Goal: Navigation & Orientation: Find specific page/section

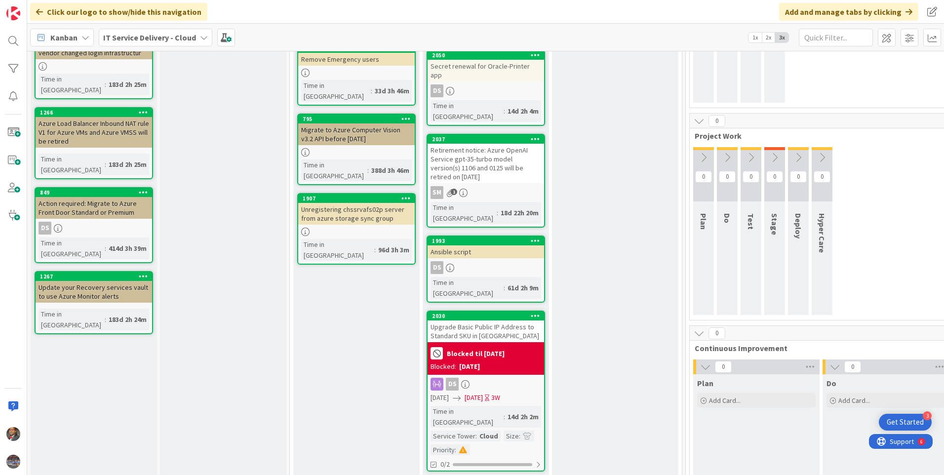
scroll to position [445, 0]
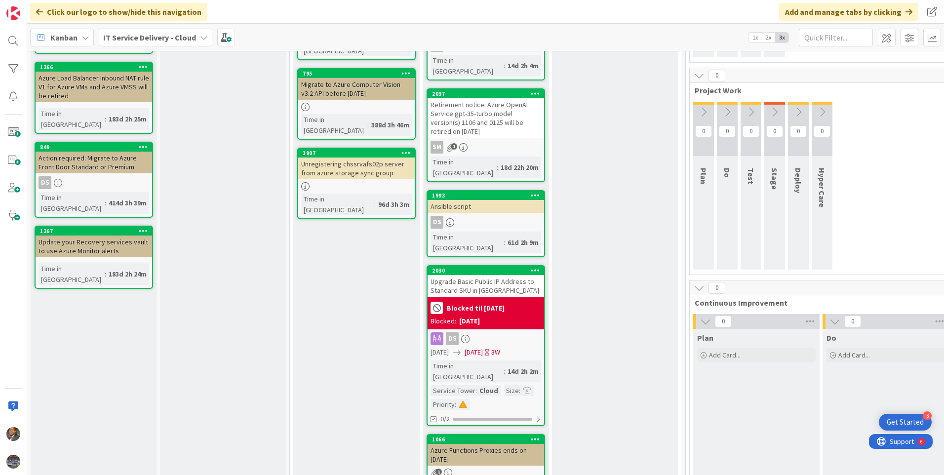
click at [479, 275] on div "Upgrade Basic Public IP Address to Standard SKU in [GEOGRAPHIC_DATA]" at bounding box center [486, 286] width 117 height 22
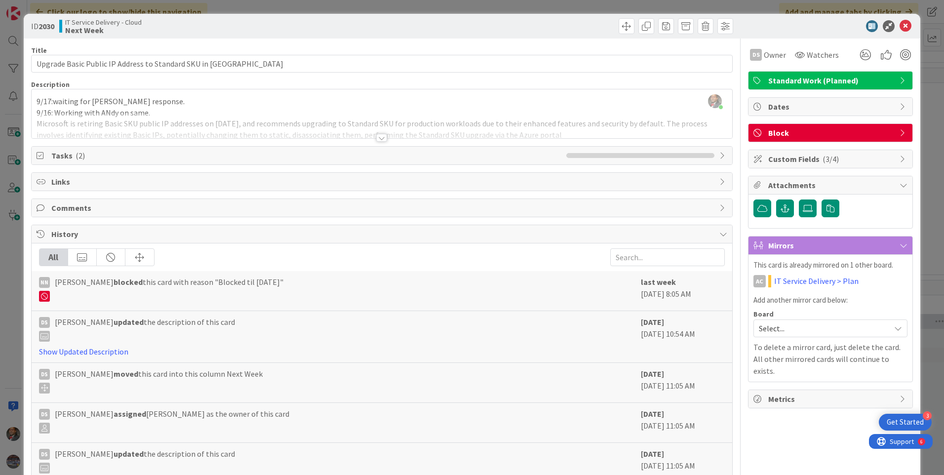
click at [379, 136] on div at bounding box center [381, 138] width 11 height 8
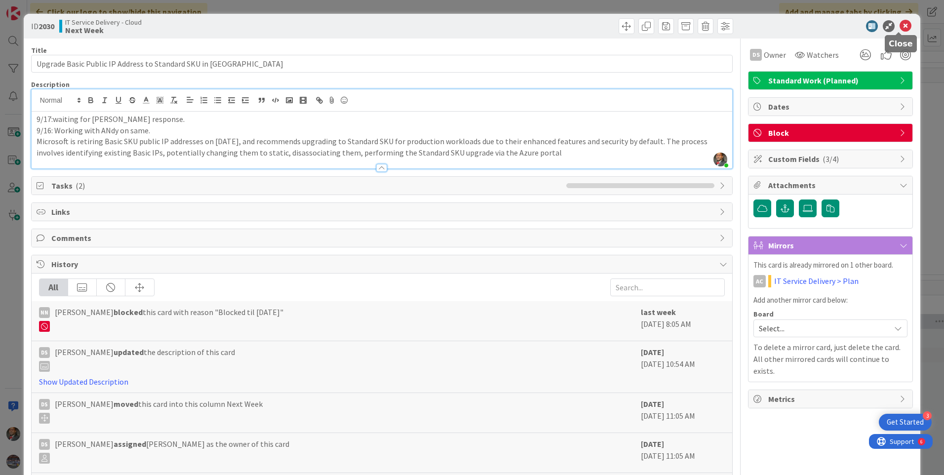
click at [902, 22] on icon at bounding box center [906, 26] width 12 height 12
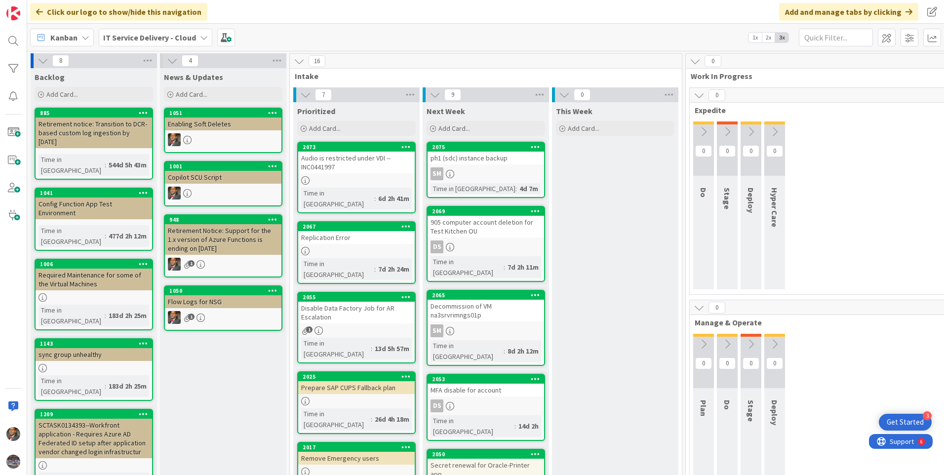
click at [358, 170] on div "Audio is restricted under VDI --INC0441997" at bounding box center [356, 163] width 117 height 22
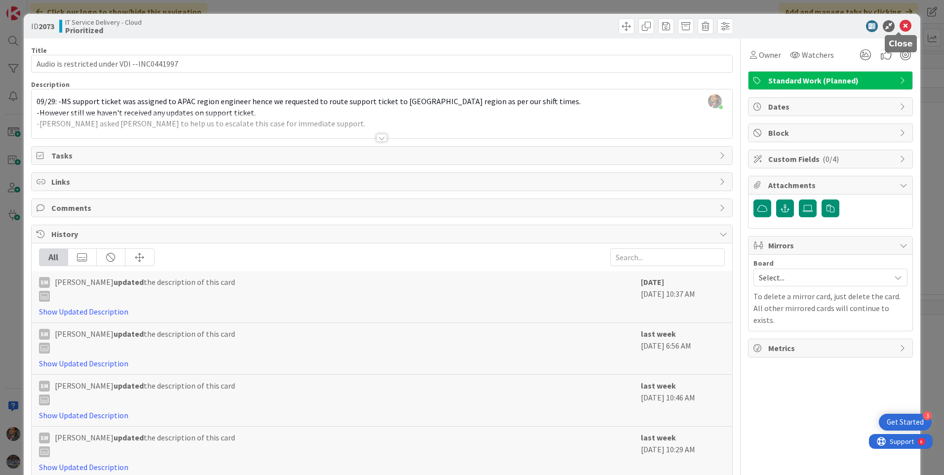
click at [900, 30] on icon at bounding box center [906, 26] width 12 height 12
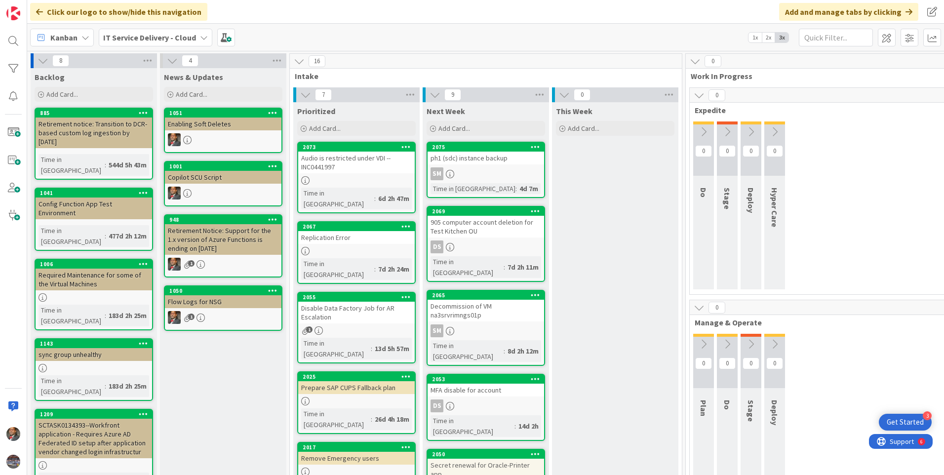
click at [507, 242] on div "DS" at bounding box center [486, 247] width 117 height 13
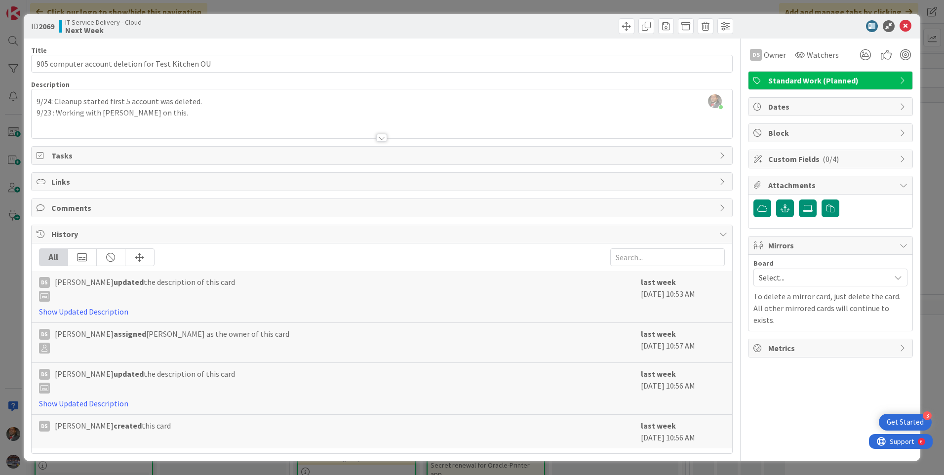
click at [384, 136] on div at bounding box center [381, 138] width 11 height 8
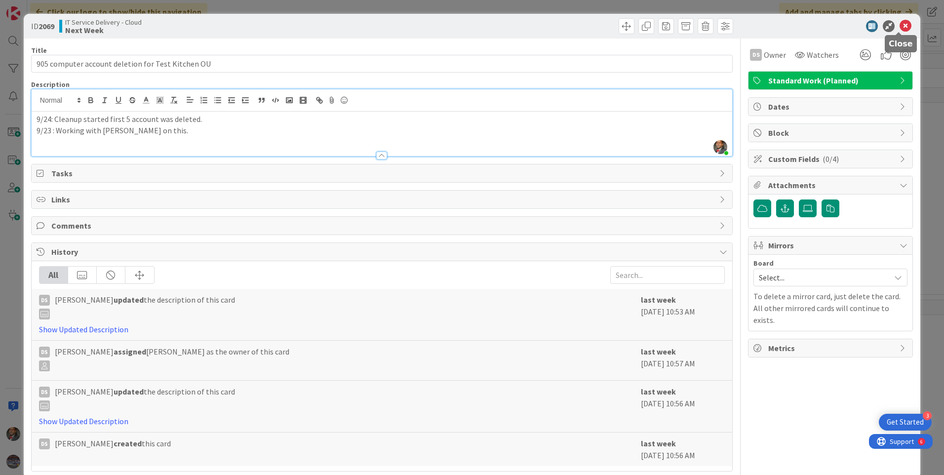
click at [900, 29] on icon at bounding box center [906, 26] width 12 height 12
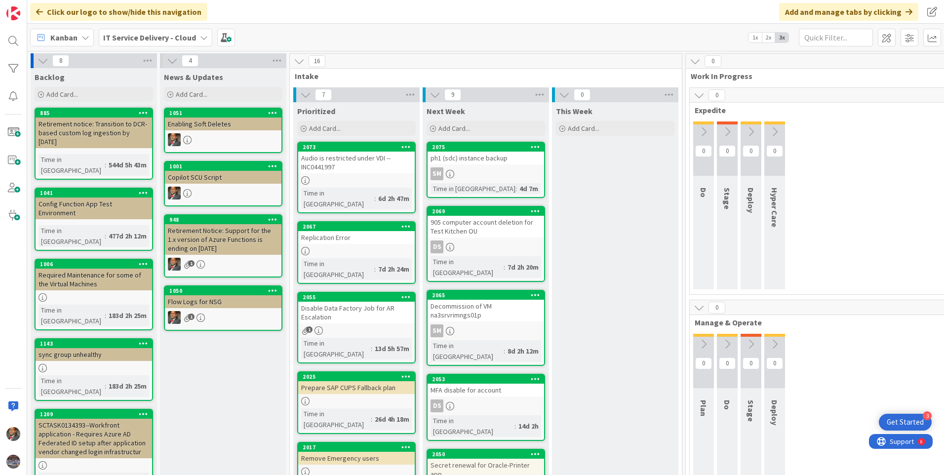
click at [370, 302] on div "Disable Data Factory Job for AR Escalation" at bounding box center [356, 313] width 117 height 22
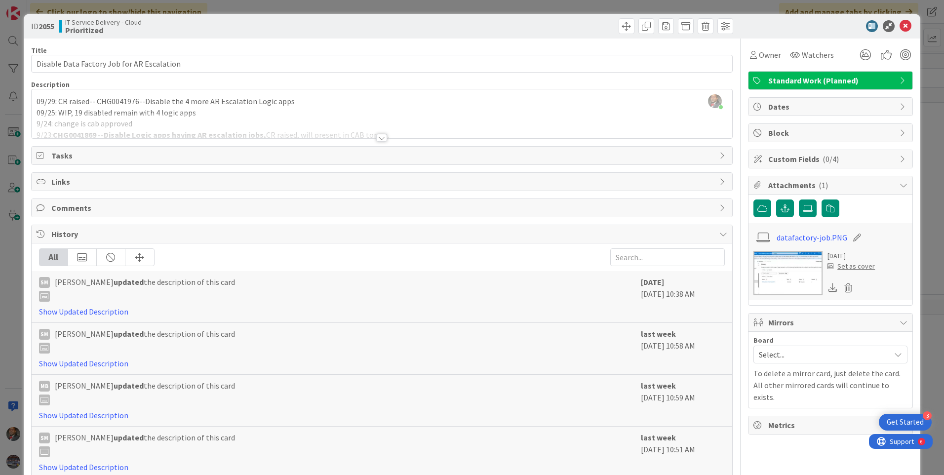
click at [378, 136] on div at bounding box center [381, 138] width 11 height 8
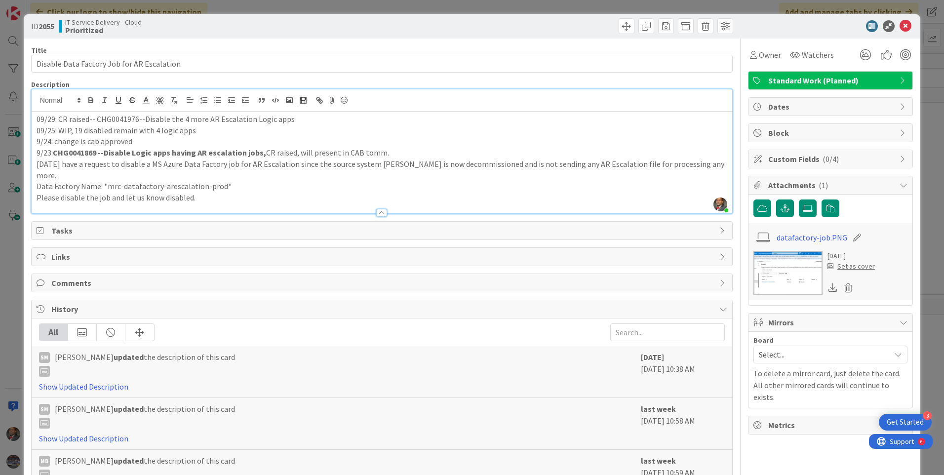
click at [784, 263] on img at bounding box center [788, 273] width 69 height 44
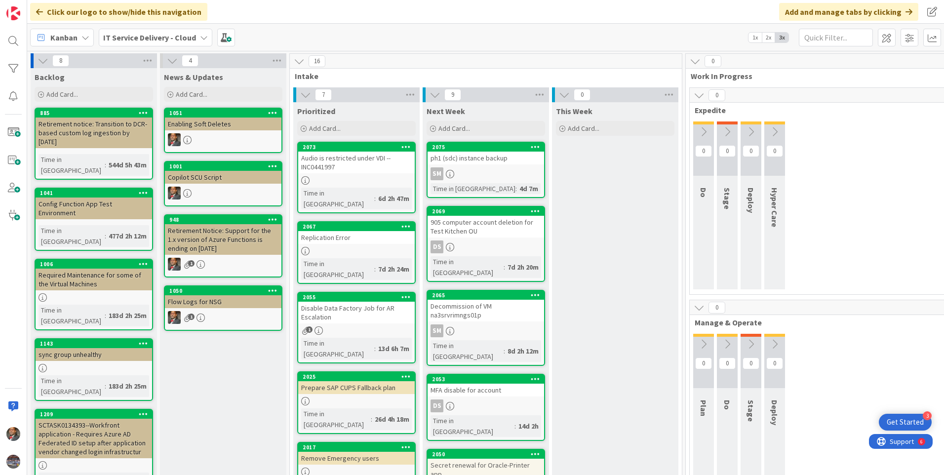
click at [345, 381] on div "Prepare SAP CUPS Fallback plan" at bounding box center [356, 387] width 117 height 13
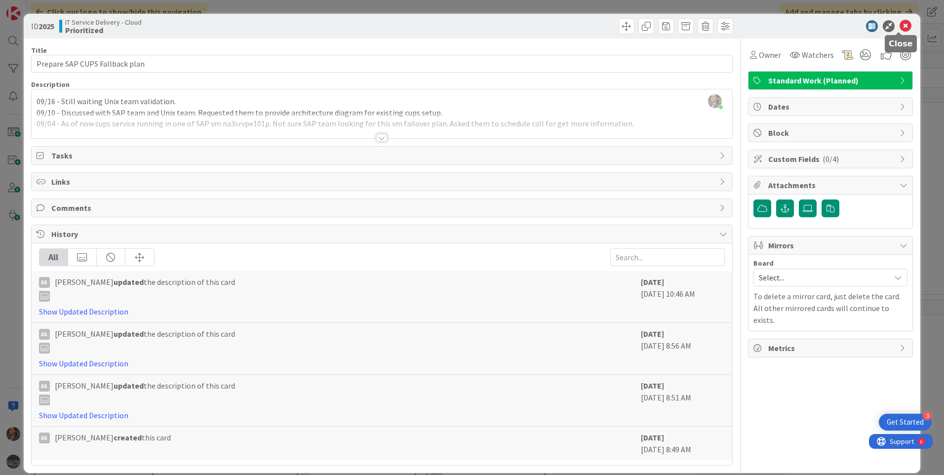
click at [900, 28] on icon at bounding box center [906, 26] width 12 height 12
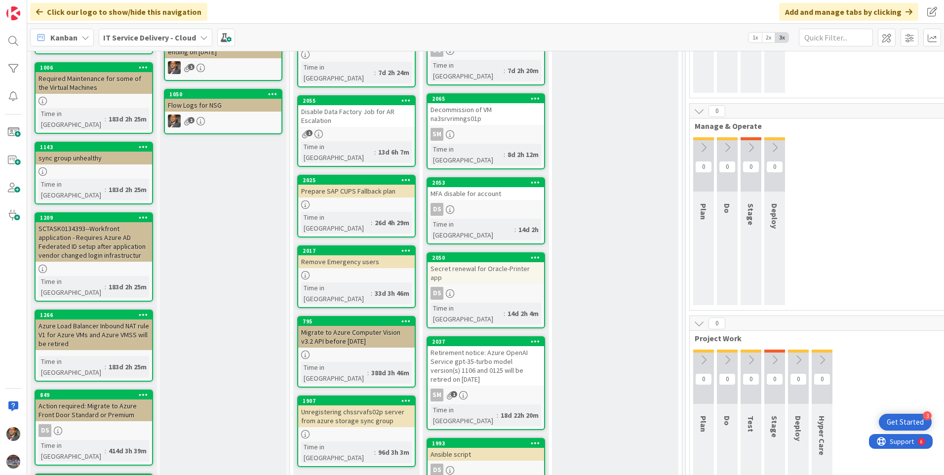
scroll to position [198, 0]
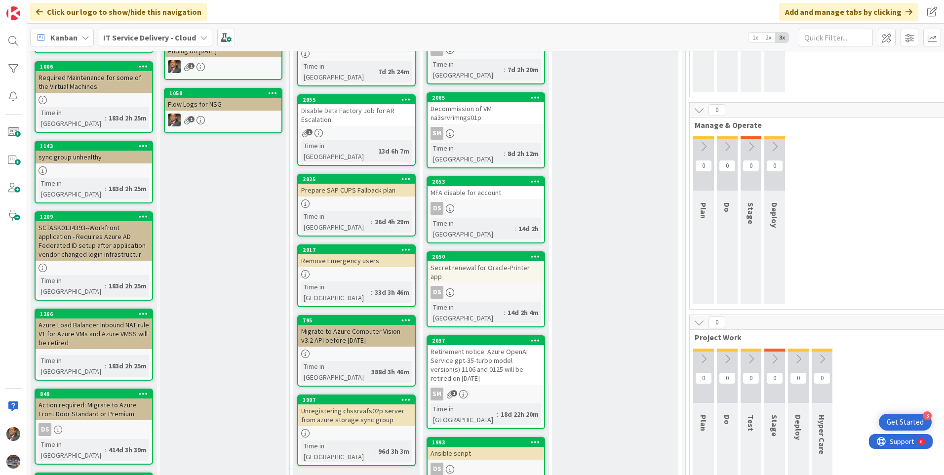
click at [333, 405] on div "Unregistering chssrvafs02p server from azure storage sync group" at bounding box center [356, 416] width 117 height 22
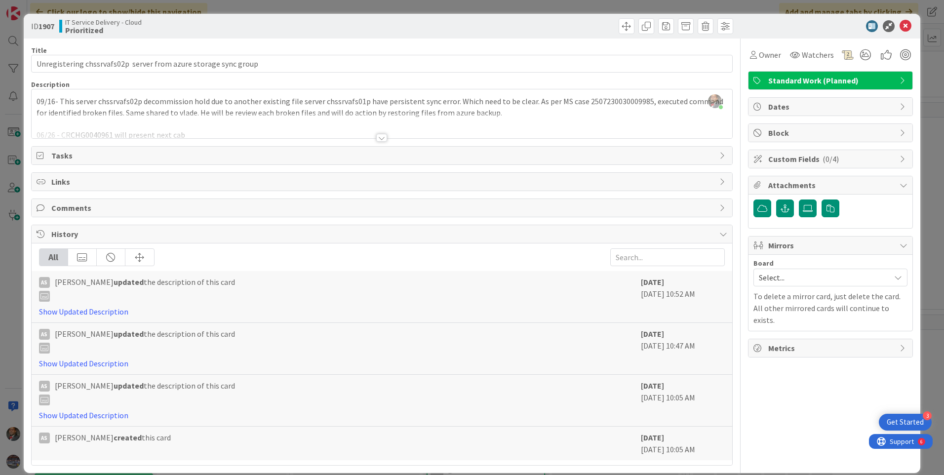
click at [378, 139] on div at bounding box center [381, 138] width 11 height 8
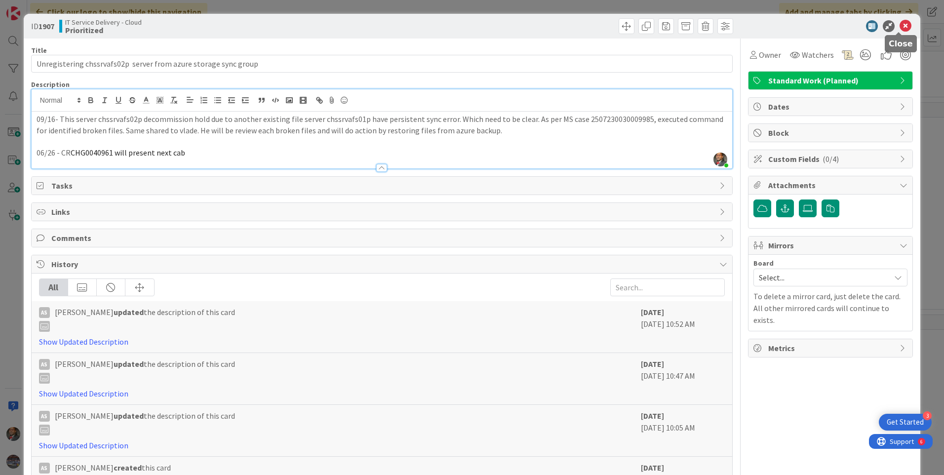
click at [900, 26] on icon at bounding box center [906, 26] width 12 height 12
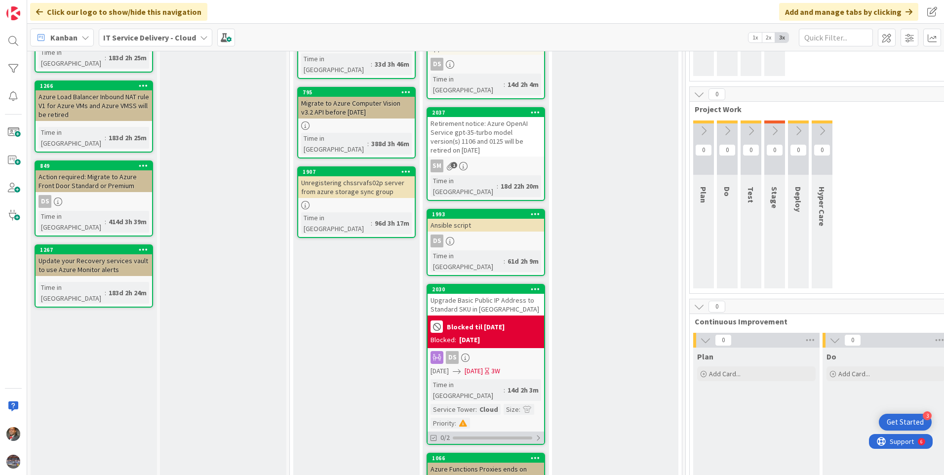
scroll to position [455, 0]
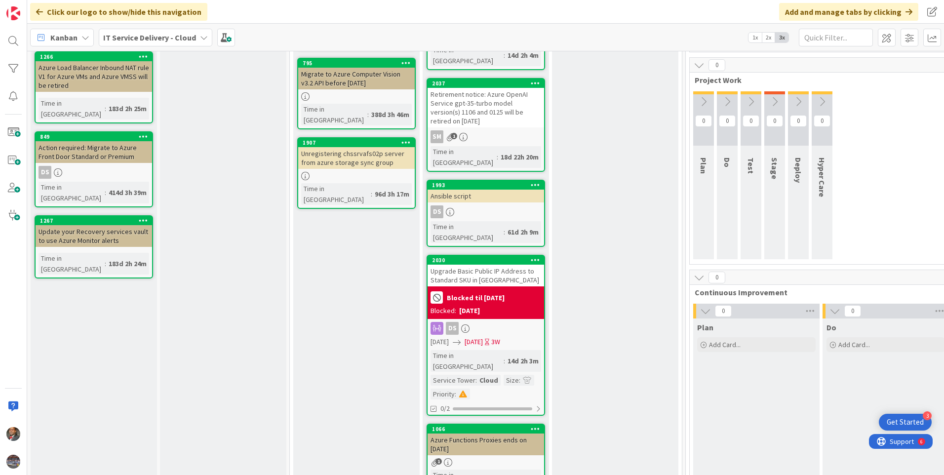
click at [497, 434] on div "Azure Functions Proxies ends on [DATE]" at bounding box center [486, 445] width 117 height 22
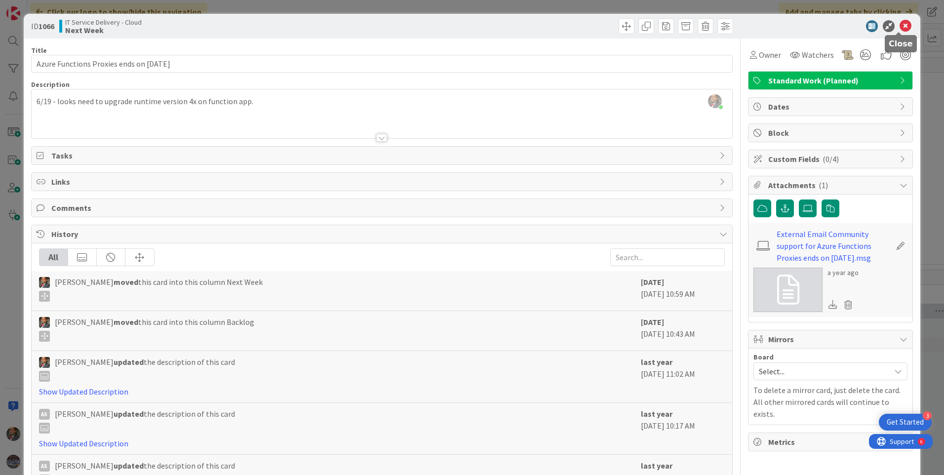
click at [901, 28] on icon at bounding box center [906, 26] width 12 height 12
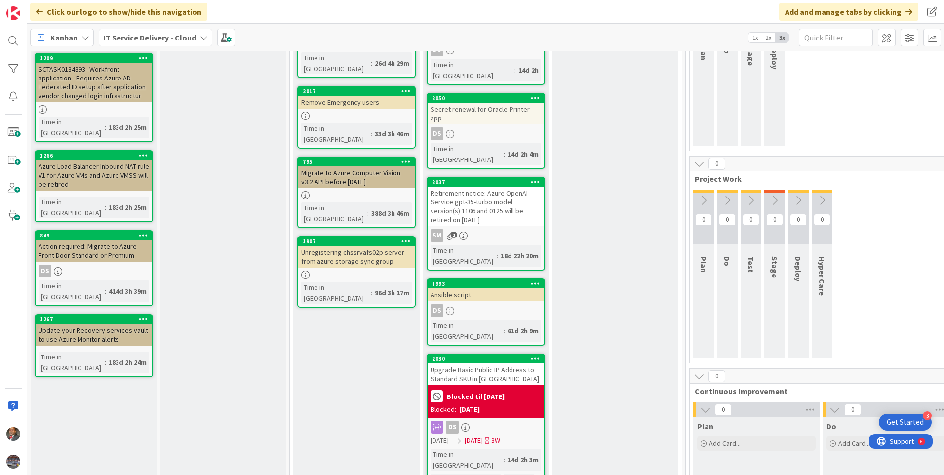
click at [482, 304] on div "DS" at bounding box center [486, 310] width 117 height 13
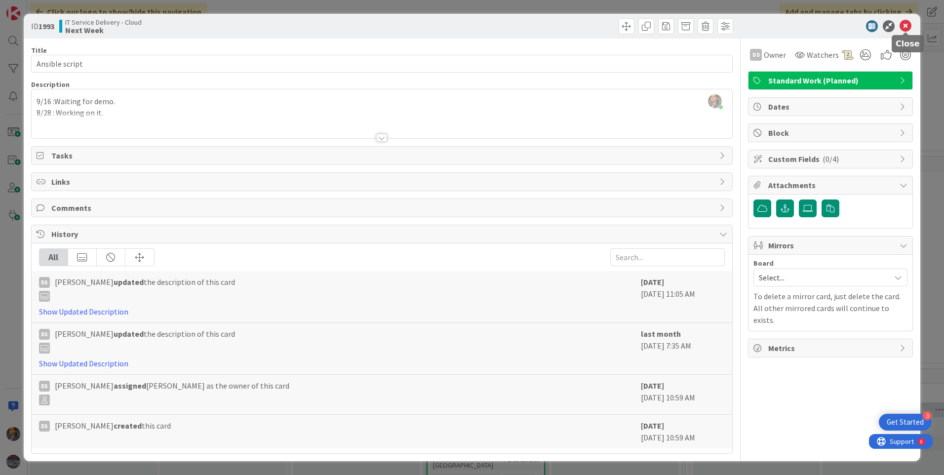
click at [905, 26] on icon at bounding box center [906, 26] width 12 height 12
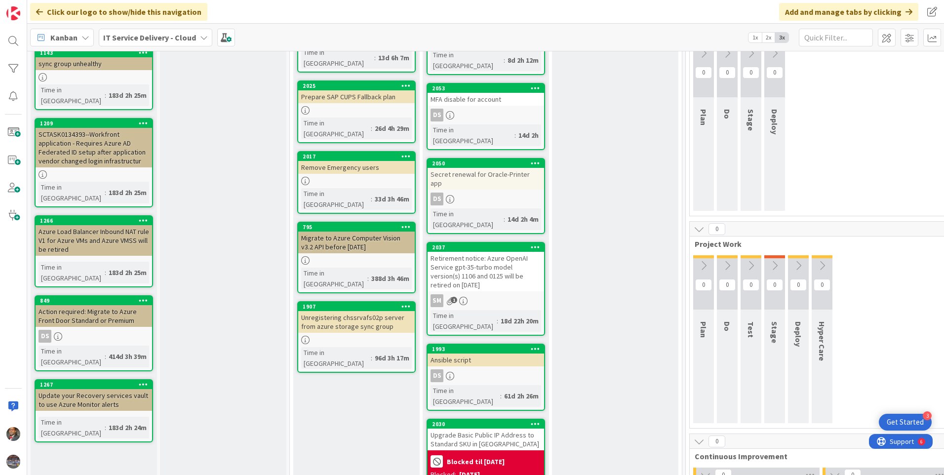
scroll to position [257, 0]
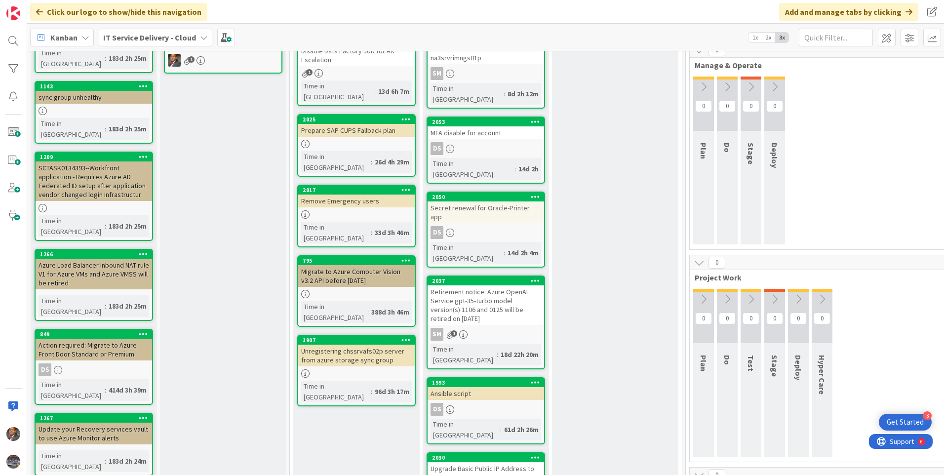
click at [477, 126] on div "MFA disable for account" at bounding box center [486, 132] width 117 height 13
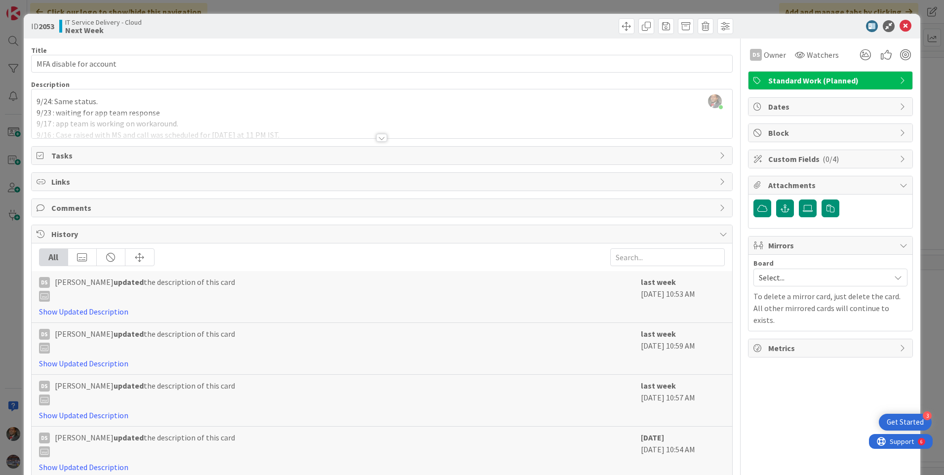
click at [377, 139] on div at bounding box center [381, 138] width 11 height 8
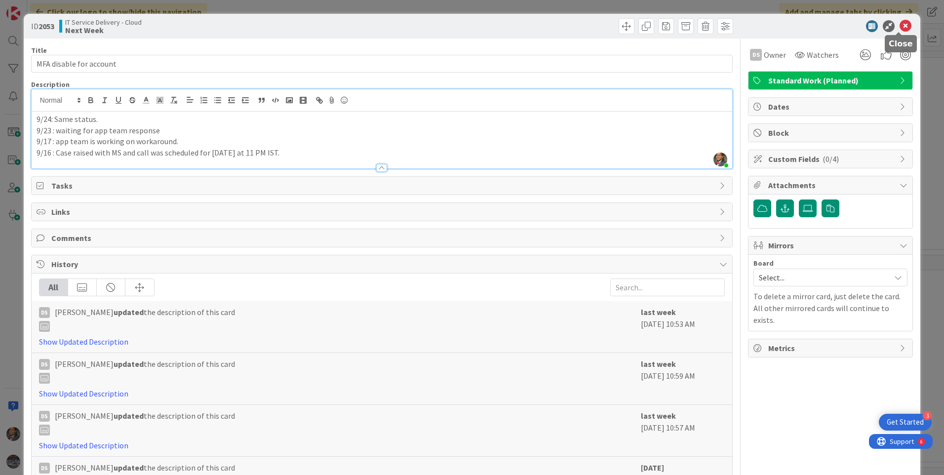
click at [900, 27] on icon at bounding box center [906, 26] width 12 height 12
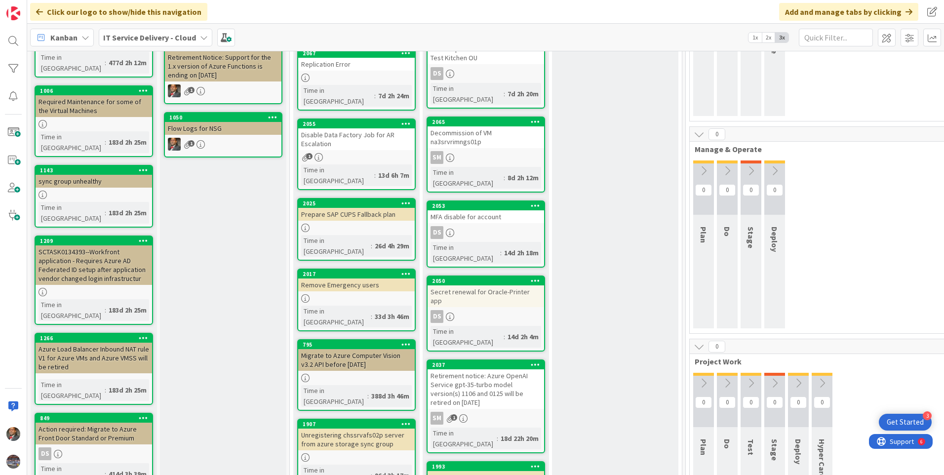
scroll to position [159, 0]
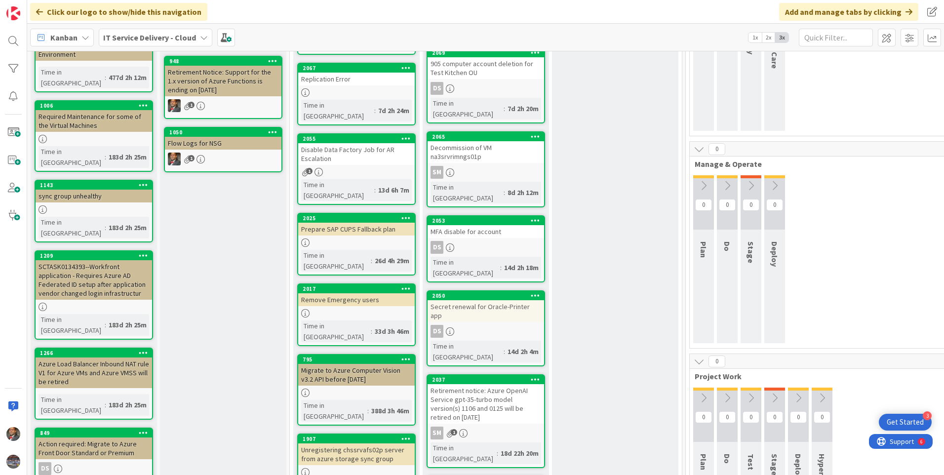
click at [342, 239] on div at bounding box center [356, 243] width 117 height 8
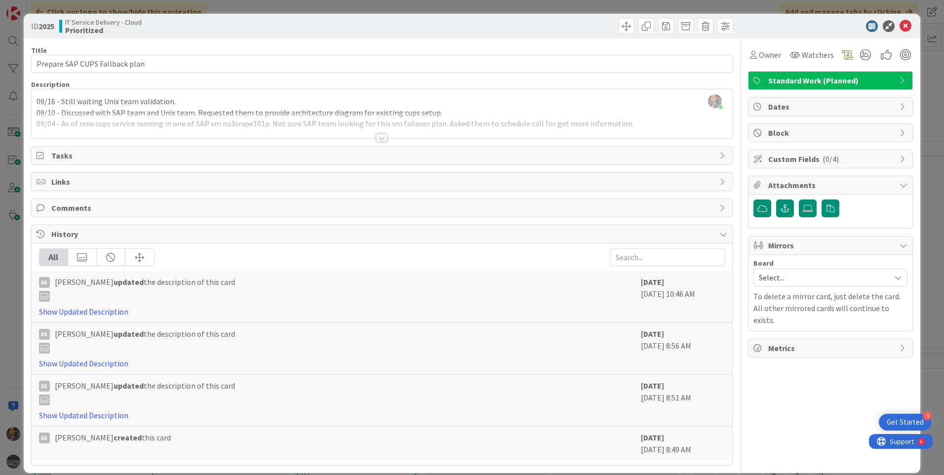
click at [378, 141] on div at bounding box center [381, 138] width 11 height 8
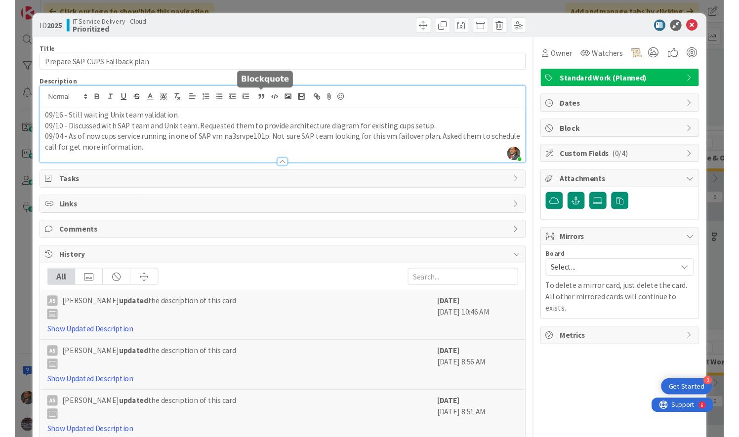
scroll to position [159, 0]
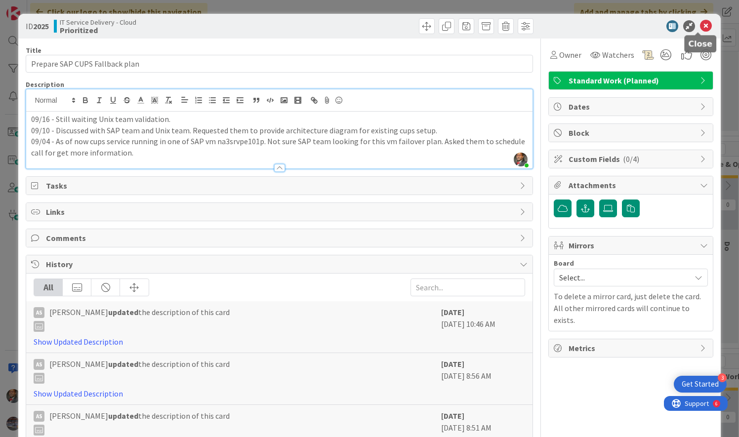
click at [700, 24] on icon at bounding box center [706, 26] width 12 height 12
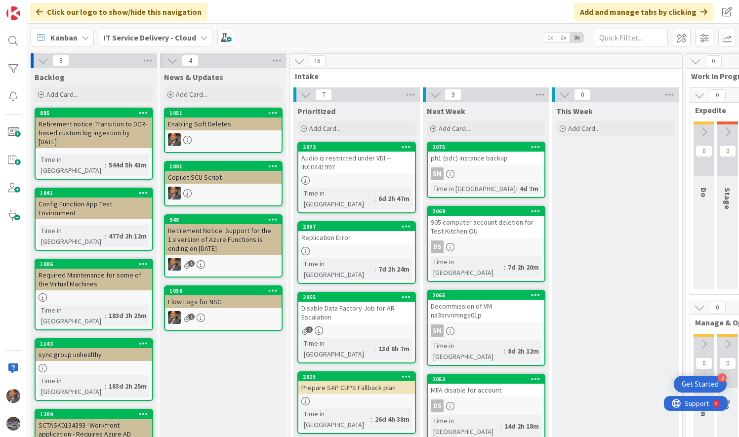
click at [340, 381] on div "Prepare SAP CUPS Fallback plan" at bounding box center [356, 387] width 117 height 13
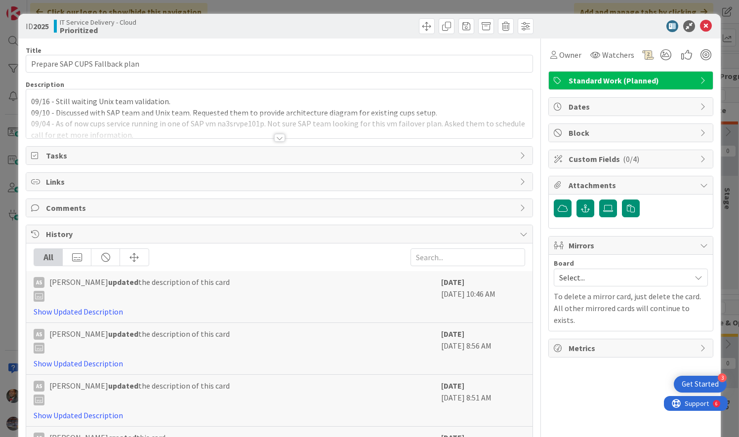
click at [278, 134] on div at bounding box center [279, 138] width 11 height 8
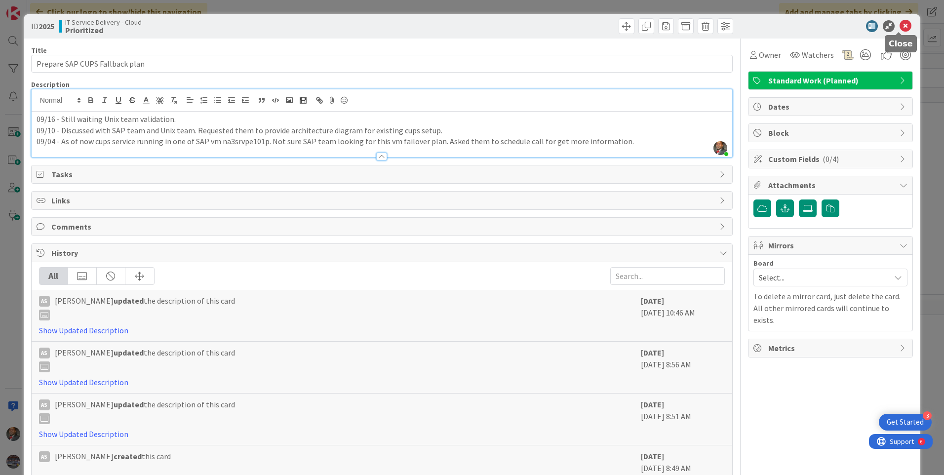
click at [901, 20] on div "ID 2025 IT Service Delivery - Cloud Prioritized" at bounding box center [472, 26] width 897 height 25
click at [902, 28] on icon at bounding box center [906, 26] width 12 height 12
